Goal: Transaction & Acquisition: Book appointment/travel/reservation

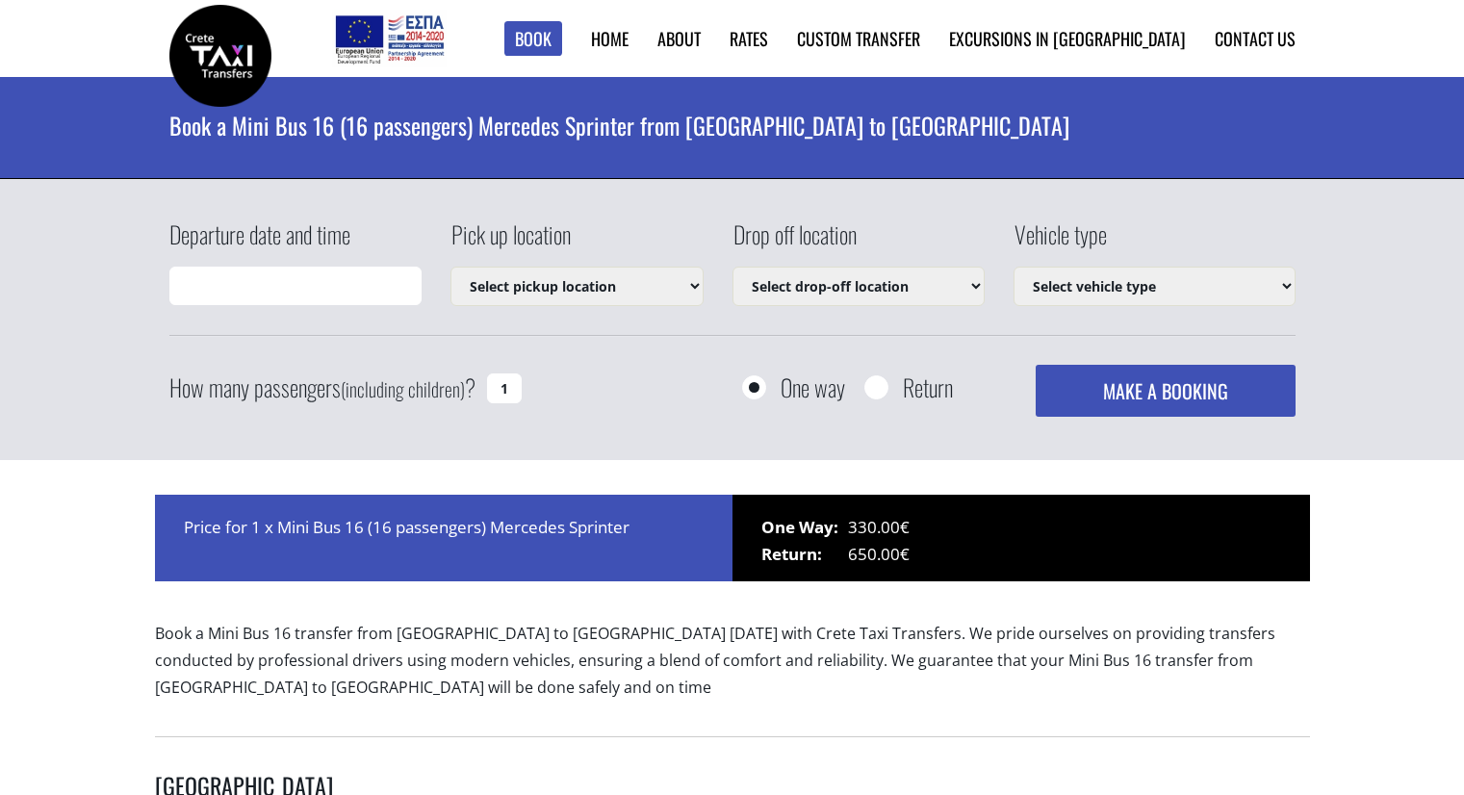
type input "[DATE] 08:35"
select select "4604"
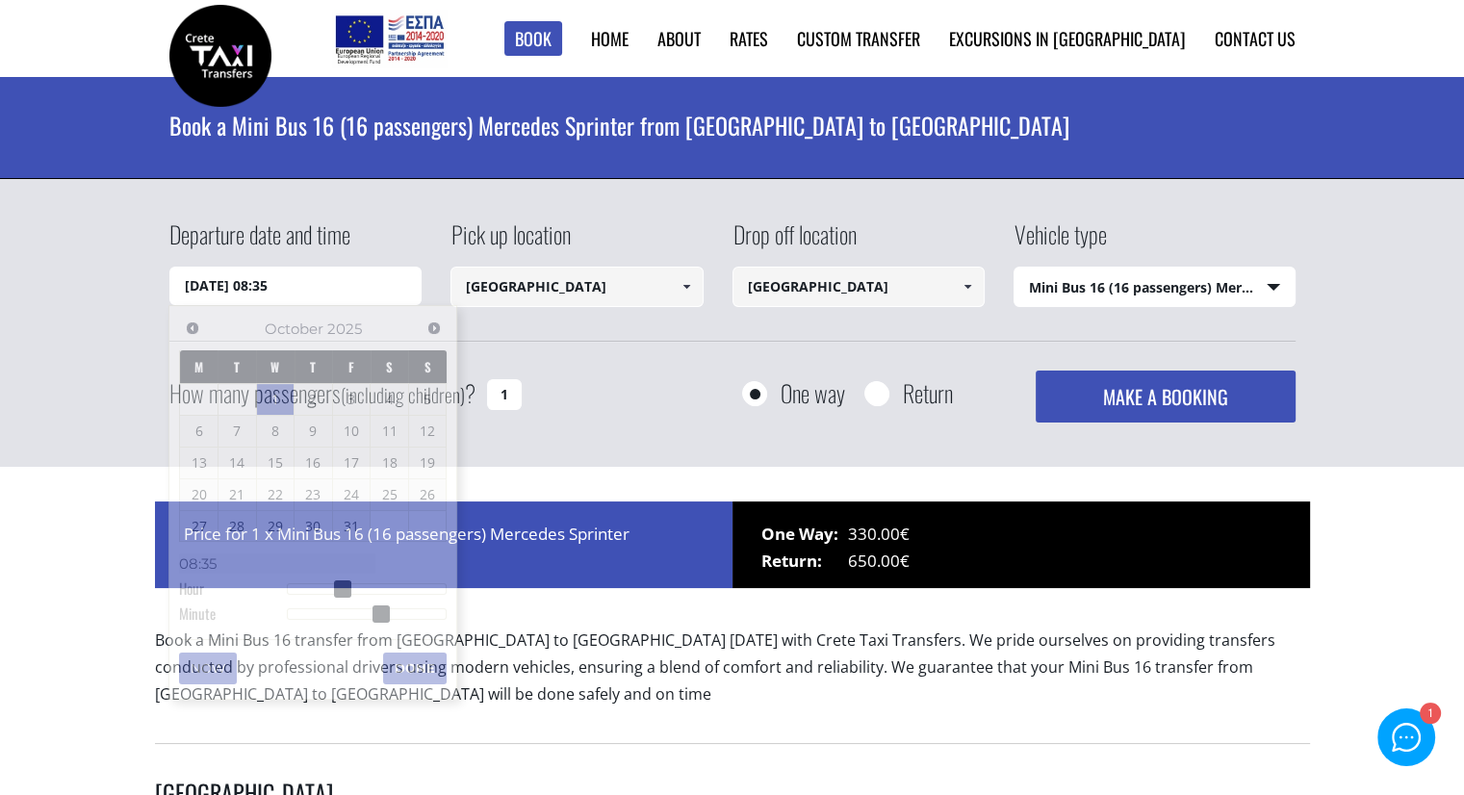
click at [404, 280] on input "[DATE] 08:35" at bounding box center [295, 286] width 253 height 38
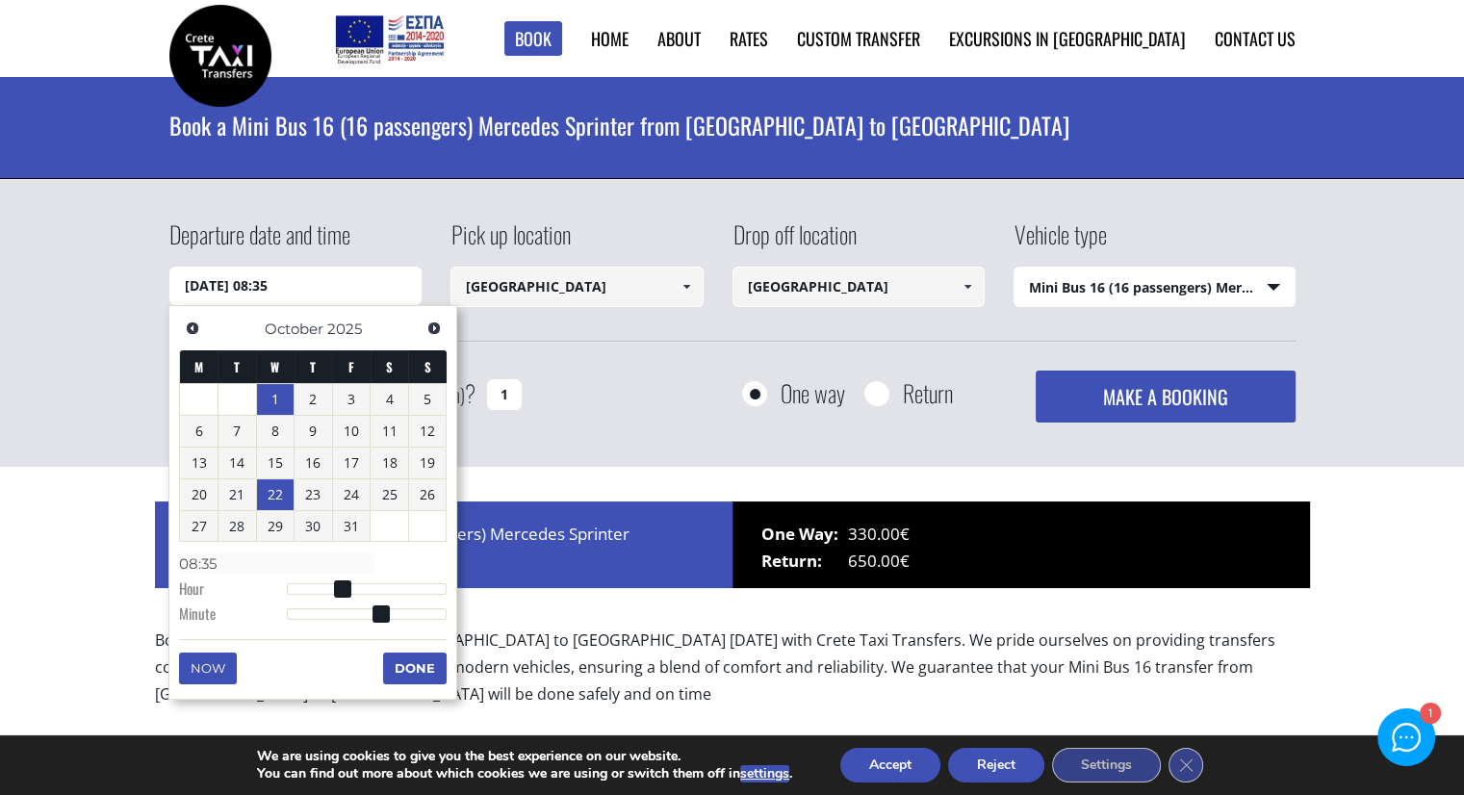
click at [270, 495] on link "22" at bounding box center [276, 494] width 38 height 31
type input "[DATE] 00:00"
click at [597, 291] on input "[GEOGRAPHIC_DATA]" at bounding box center [576, 287] width 253 height 40
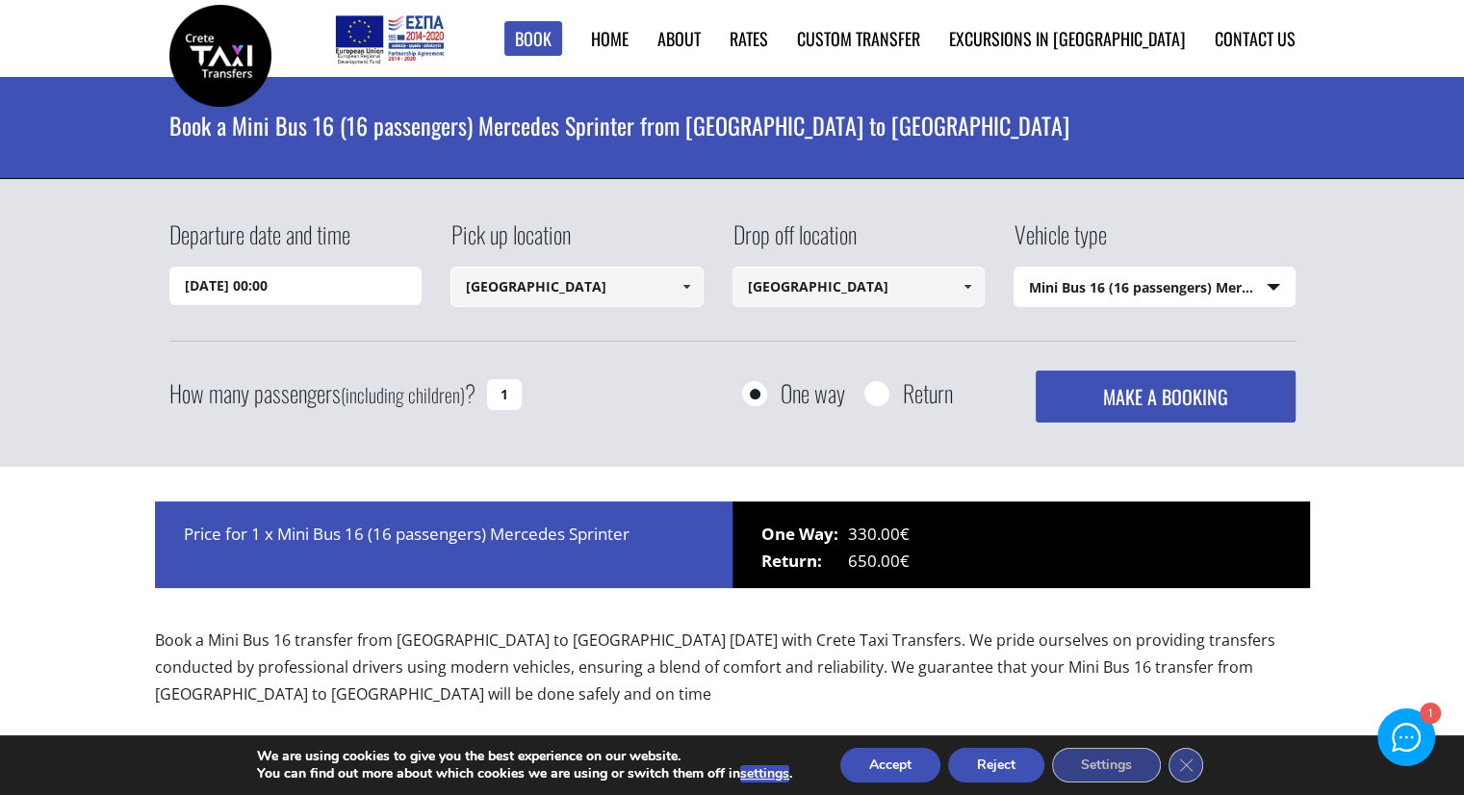
click at [684, 289] on span at bounding box center [685, 286] width 15 height 15
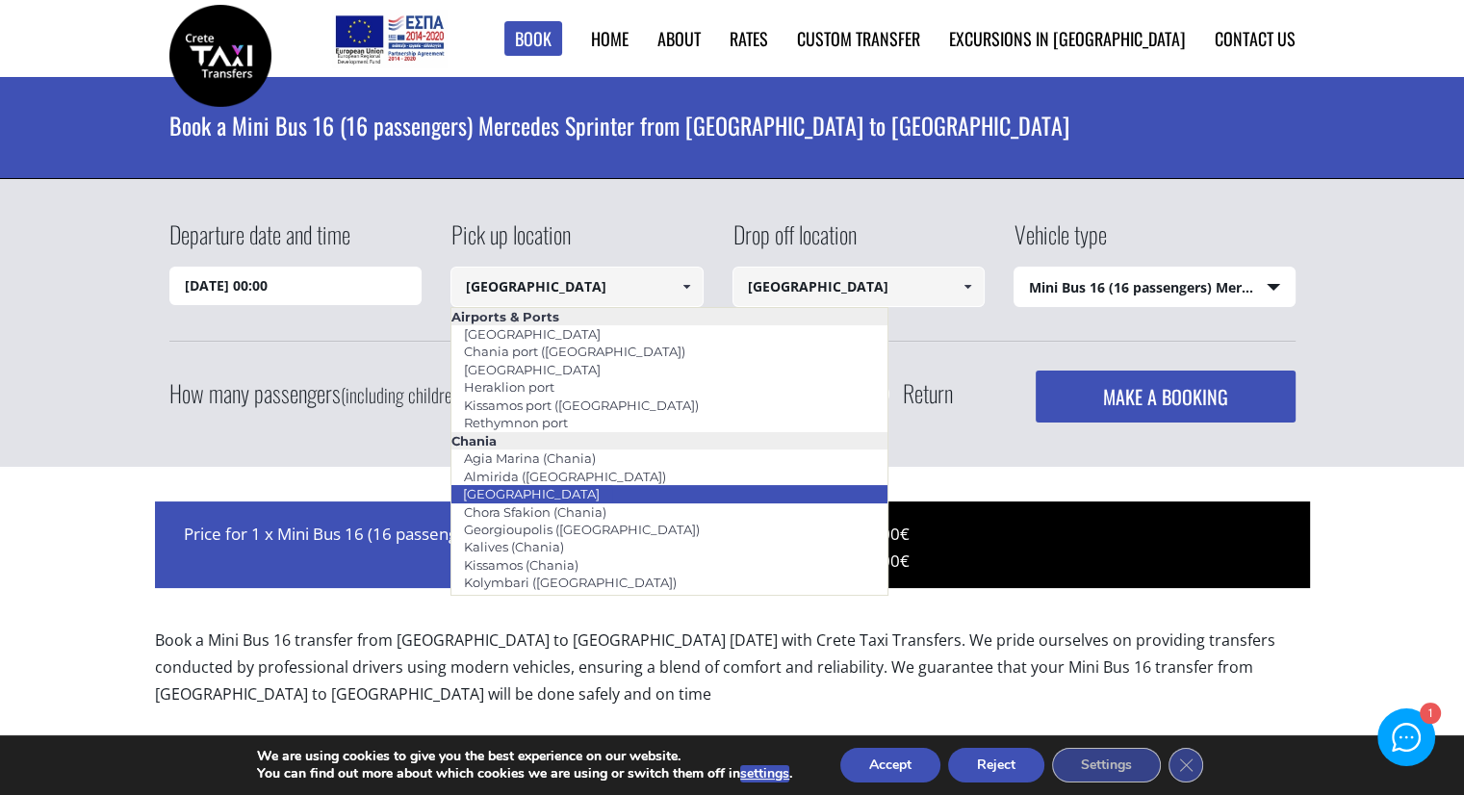
click at [566, 496] on li "[GEOGRAPHIC_DATA]" at bounding box center [669, 493] width 436 height 17
type input "[GEOGRAPHIC_DATA]"
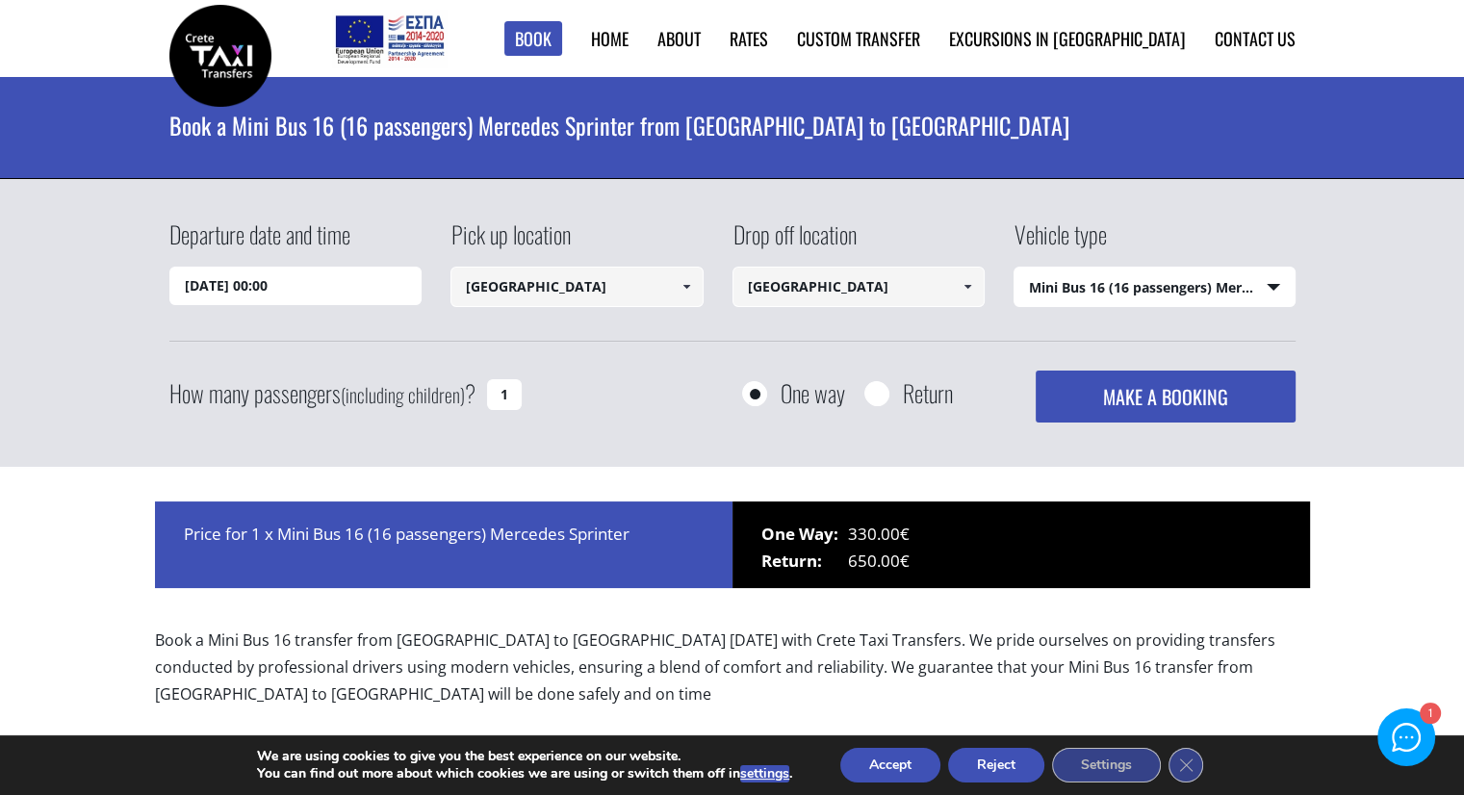
click at [758, 290] on input "[GEOGRAPHIC_DATA]" at bounding box center [858, 287] width 253 height 40
click at [958, 285] on link at bounding box center [968, 287] width 32 height 40
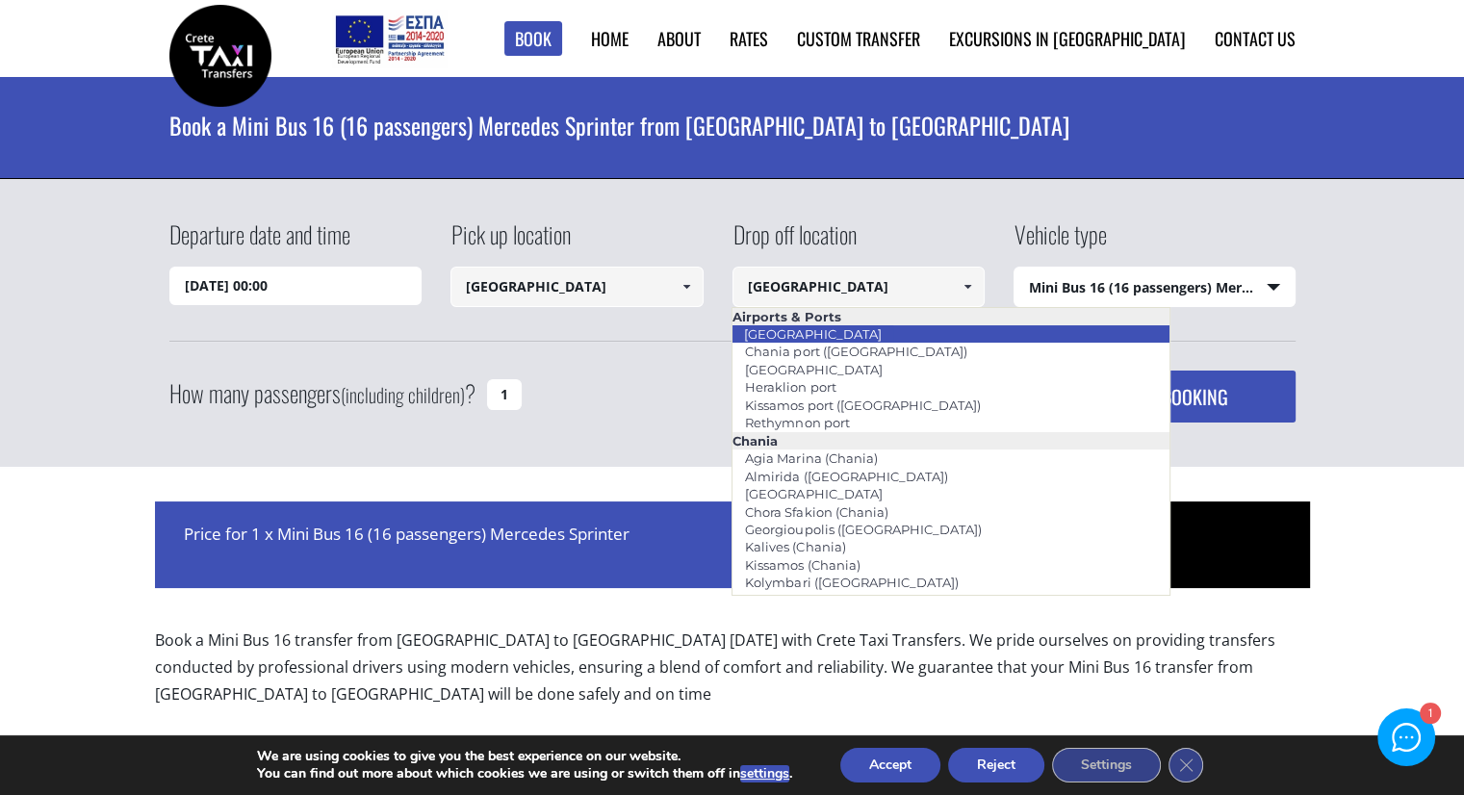
click at [870, 338] on li "[GEOGRAPHIC_DATA]" at bounding box center [950, 333] width 436 height 17
type input "[GEOGRAPHIC_DATA]"
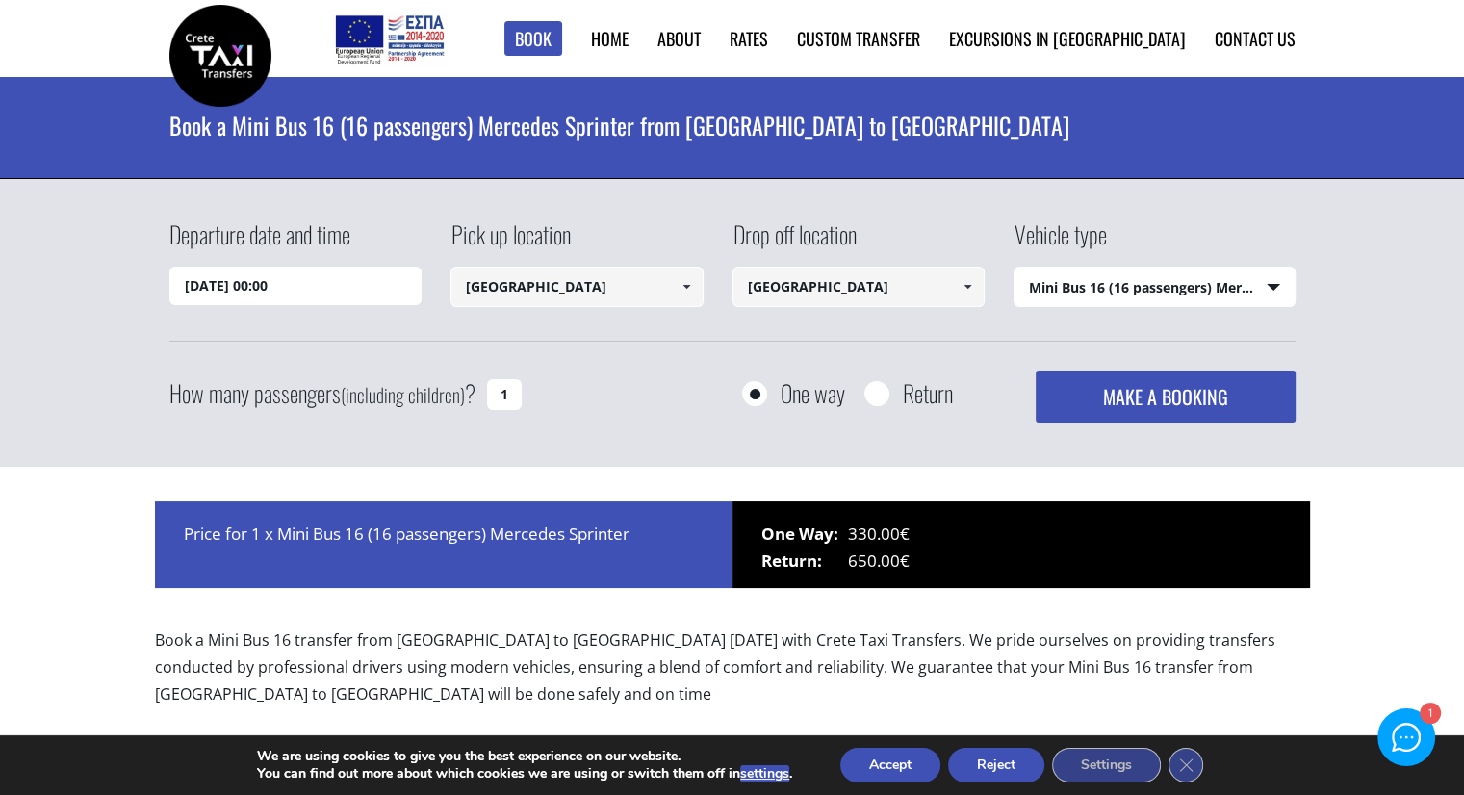
click at [509, 391] on input "1" at bounding box center [504, 394] width 35 height 31
type input "14"
